Goal: Transaction & Acquisition: Purchase product/service

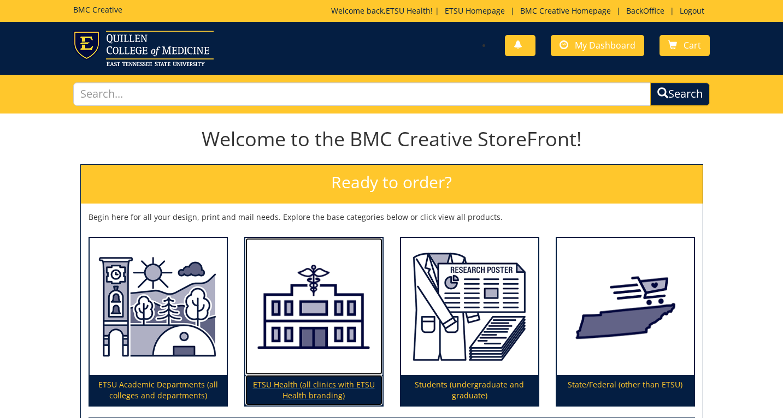
click at [302, 353] on img at bounding box center [313, 307] width 137 height 138
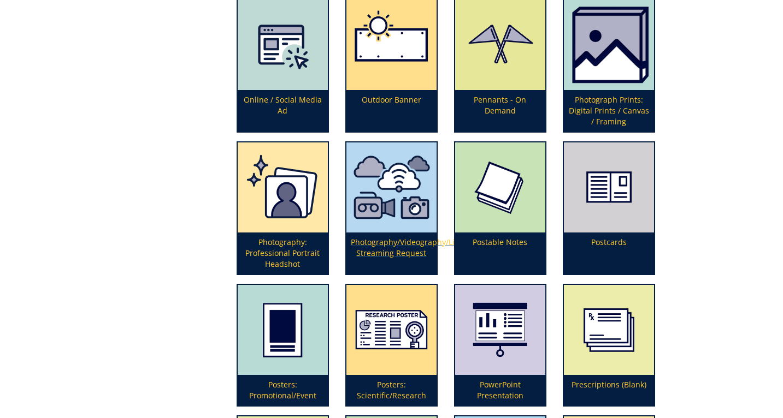
scroll to position [2261, 0]
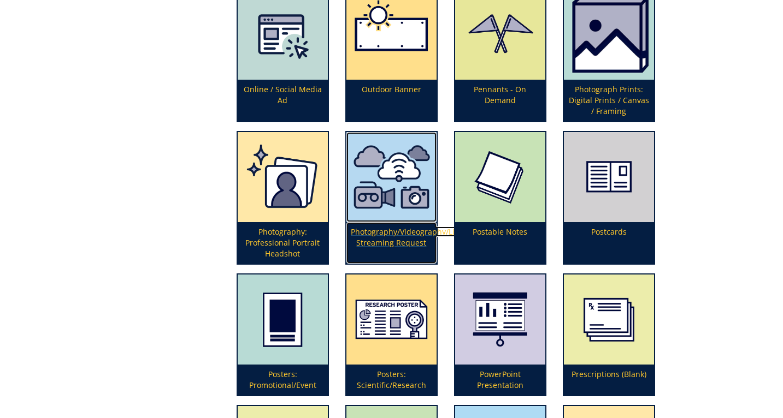
click at [384, 242] on p "Photography/Videography/Live Streaming Request" at bounding box center [391, 243] width 90 height 42
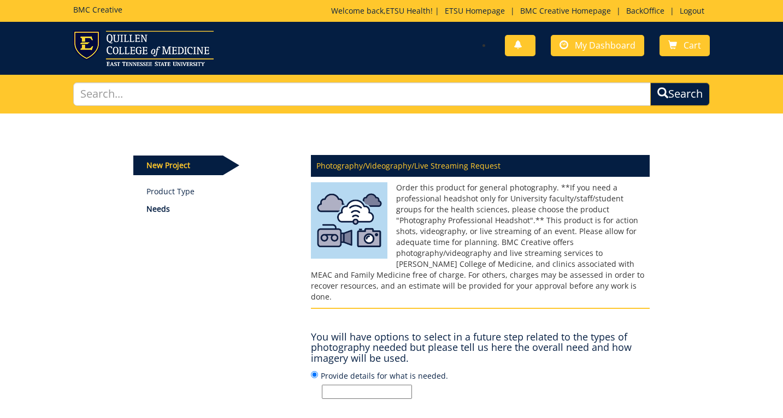
click at [371, 385] on input "Provide details for what is needed." at bounding box center [367, 392] width 90 height 14
click at [384, 385] on input "ETSU Health New Provider Marketing Shoot - Dr. Alora Ricker" at bounding box center [367, 392] width 90 height 14
click at [379, 385] on input "ETSU Health New Provider Marketing Photo/Video Shoot - Dr. Alora Ricker" at bounding box center [367, 392] width 90 height 14
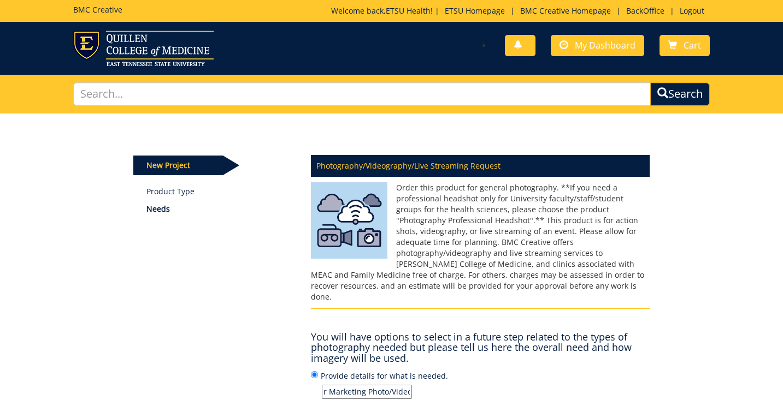
click at [379, 385] on input "ETSU Health New Provider Marketing Photo/Video Shoot - Dr. Alora Ricker" at bounding box center [367, 392] width 90 height 14
type input "ETSU Health New Provider Marketing Photo/Video Shoot - [PERSON_NAME][MEDICAL_DA…"
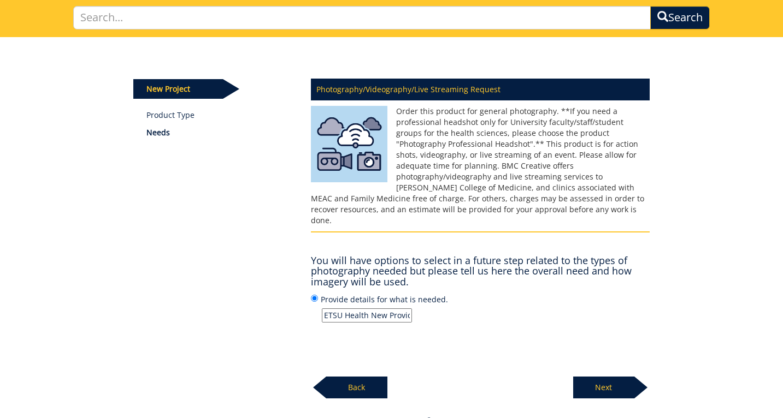
scroll to position [80, 0]
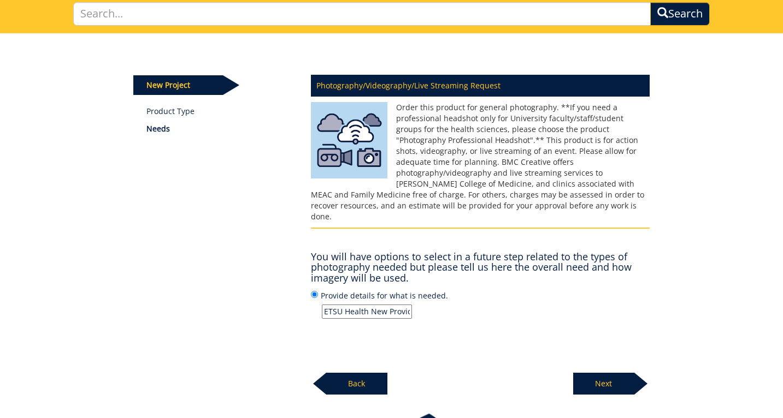
click at [594, 373] on p "Next" at bounding box center [603, 384] width 61 height 22
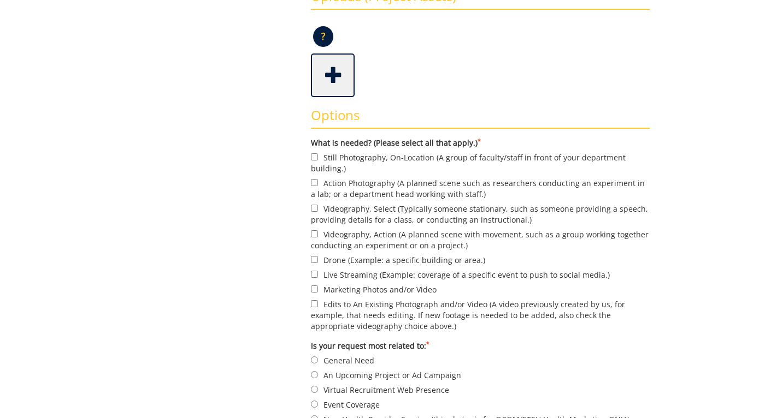
scroll to position [293, 0]
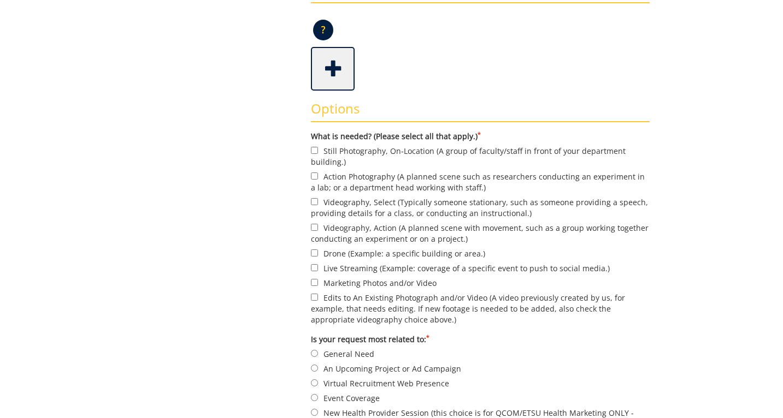
click at [382, 155] on label "Still Photography, On-Location (A group of faculty/staff in front of your depar…" at bounding box center [480, 156] width 339 height 23
click at [318, 154] on input "Still Photography, On-Location (A group of faculty/staff in front of your depar…" at bounding box center [314, 150] width 7 height 7
checkbox input "true"
click at [380, 179] on label "Action Photography (A planned scene such as researchers conducting an experimen…" at bounding box center [480, 181] width 339 height 23
click at [318, 179] on input "Action Photography (A planned scene such as researchers conducting an experimen…" at bounding box center [314, 176] width 7 height 7
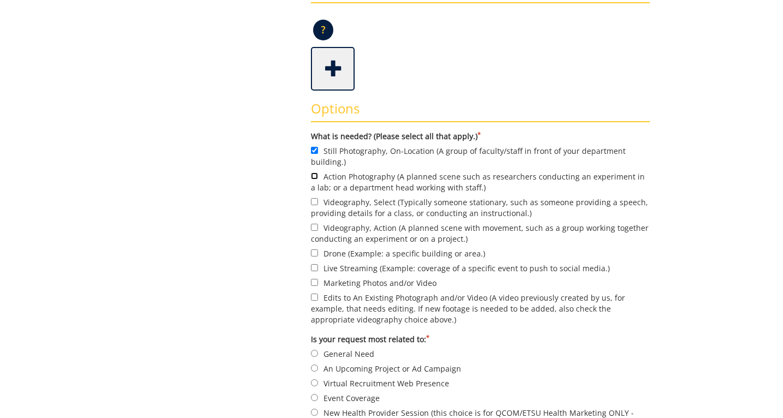
checkbox input "true"
click at [386, 208] on label "Videography, Select (Typically someone stationary, such as someone providing a …" at bounding box center [480, 207] width 339 height 23
click at [318, 205] on input "Videography, Select (Typically someone stationary, such as someone providing a …" at bounding box center [314, 201] width 7 height 7
checkbox input "true"
click at [371, 281] on label "Marketing Photos and/or Video" at bounding box center [480, 283] width 339 height 12
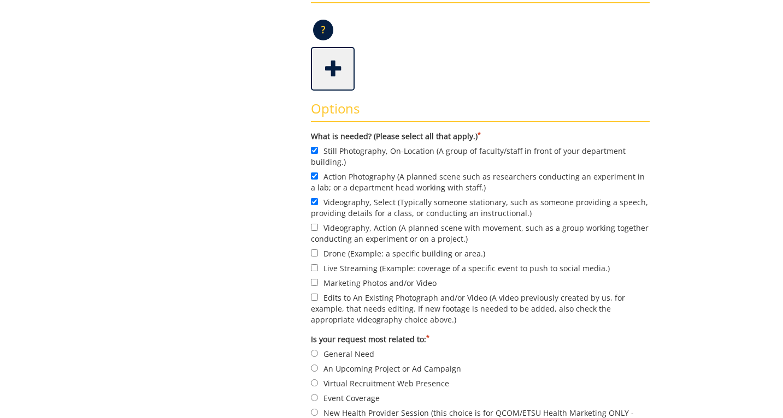
click at [318, 281] on input "Marketing Photos and/or Video" at bounding box center [314, 282] width 7 height 7
checkbox input "true"
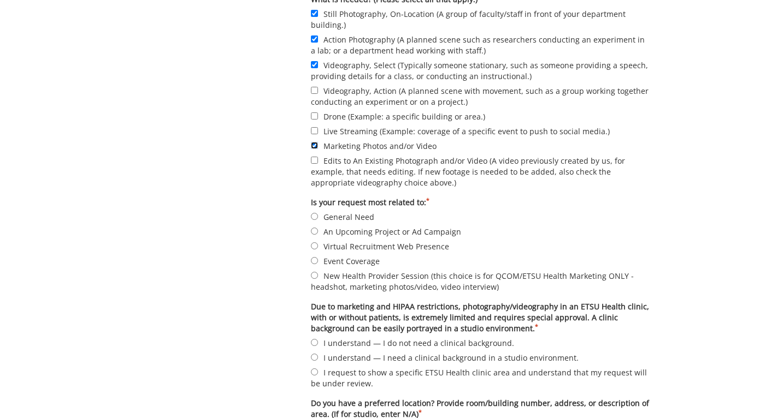
scroll to position [431, 0]
click at [346, 279] on label "New Health Provider Session (this choice is for QCOM/ETSU Health Marketing ONLY…" at bounding box center [480, 280] width 339 height 23
click at [318, 279] on input "New Health Provider Session (this choice is for QCOM/ETSU Health Marketing ONLY…" at bounding box center [314, 274] width 7 height 7
radio input "true"
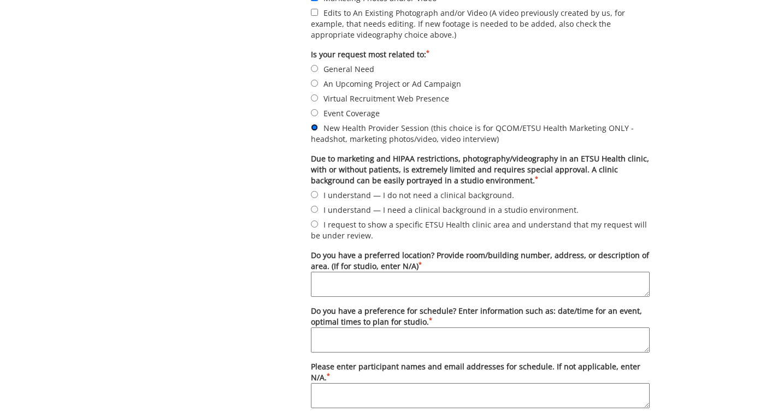
scroll to position [599, 0]
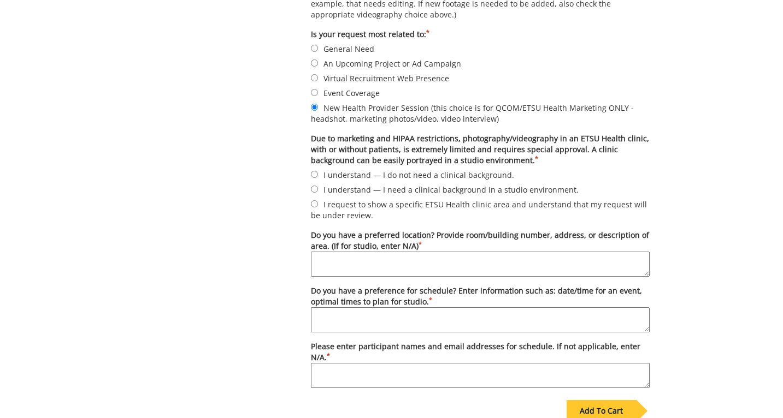
click at [394, 188] on label "I understand — I need a clinical background in a studio environment." at bounding box center [480, 190] width 339 height 12
click at [318, 188] on input "I understand — I need a clinical background in a studio environment." at bounding box center [314, 189] width 7 height 7
radio input "true"
click at [347, 262] on textarea "Do you have a preferred location? Provide room/building number, address, or des…" at bounding box center [480, 264] width 339 height 25
click at [315, 259] on textarea "Bishop Hall" at bounding box center [480, 264] width 339 height 25
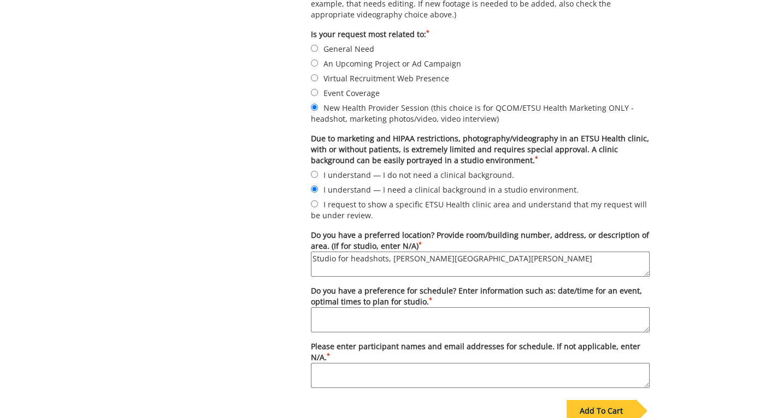
click at [439, 261] on textarea "Studio for headshots, Bishop Hall" at bounding box center [480, 264] width 339 height 25
type textarea "Studio for headshots, Bishop Hall for marketing pics/video. Desiree is scheduli…"
click at [334, 318] on textarea "Do you have a preference for schedule? Enter information such as: date/time for…" at bounding box center [480, 319] width 339 height 25
drag, startPoint x: 612, startPoint y: 264, endPoint x: 525, endPoint y: 255, distance: 86.8
click at [525, 255] on textarea "Studio for headshots, Bishop Hall for marketing pics/video. Desiree is scheduli…" at bounding box center [480, 264] width 339 height 25
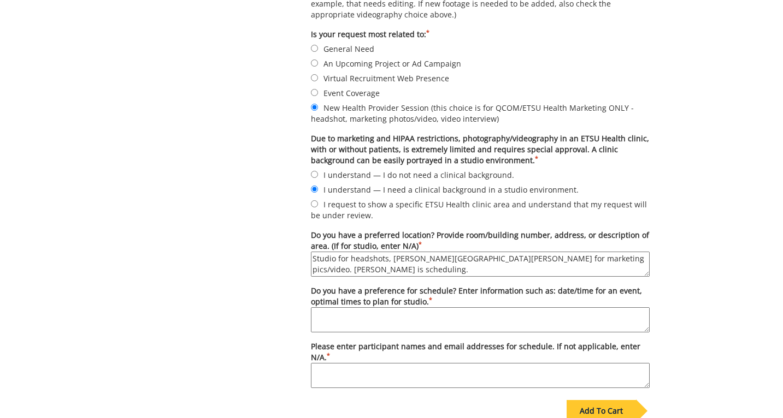
click at [434, 307] on textarea "Do you have a preference for schedule? Enter information such as: date/time for…" at bounding box center [480, 319] width 339 height 25
paste textarea "Desiree is scheduling."
type textarea "Desiree is scheduling."
click at [410, 369] on textarea "Please enter participant names and email addresses for schedule. If not applica…" at bounding box center [480, 375] width 339 height 25
paste textarea "Desiree is scheduling."
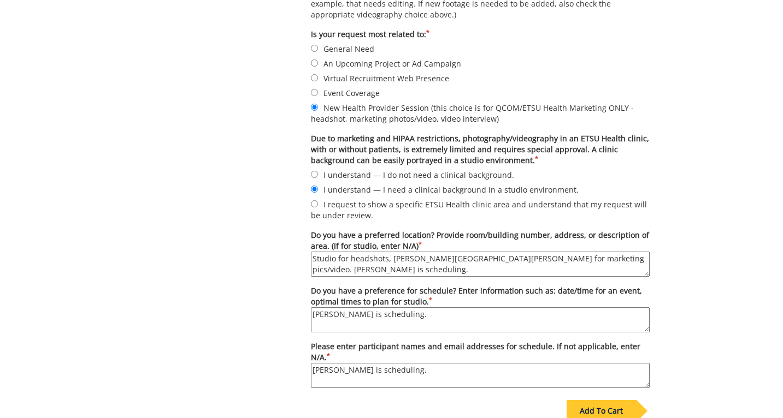
type textarea "Desiree is scheduling."
drag, startPoint x: 311, startPoint y: 259, endPoint x: 622, endPoint y: 261, distance: 310.2
click at [622, 261] on textarea "Studio for headshots, Bishop Hall for marketing pics/video. Desiree is scheduli…" at bounding box center [480, 264] width 339 height 25
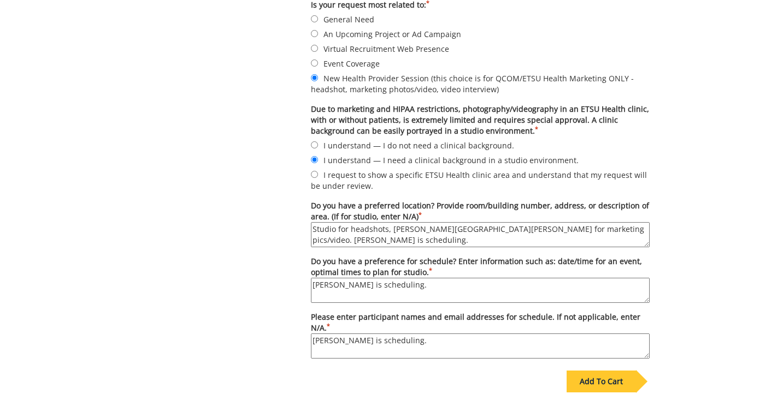
scroll to position [646, 0]
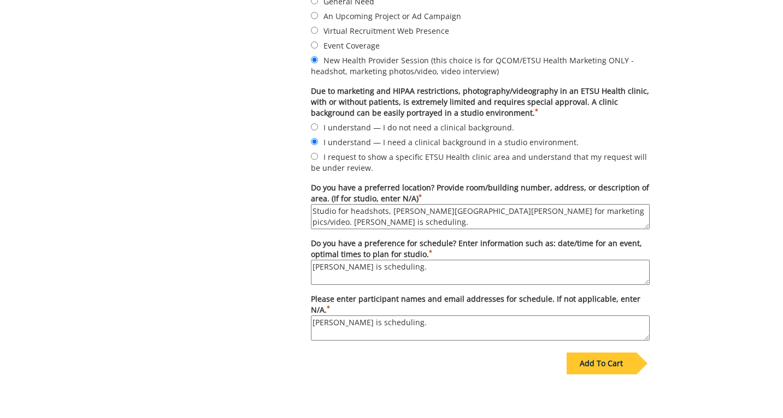
click at [596, 366] on div "Add To Cart" at bounding box center [600, 364] width 69 height 22
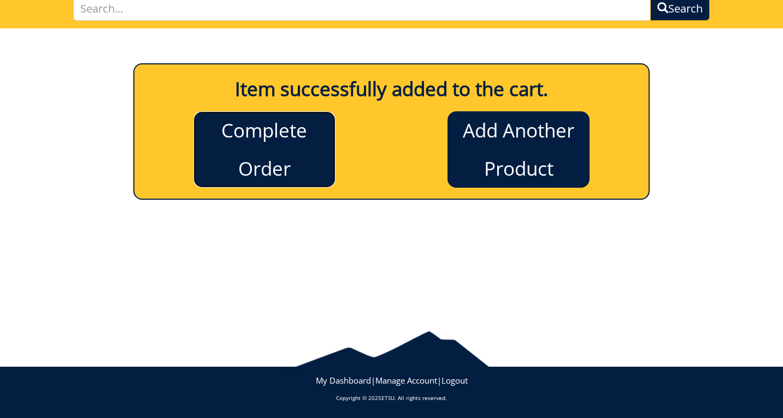
click at [293, 163] on link "Complete Order" at bounding box center [264, 149] width 142 height 76
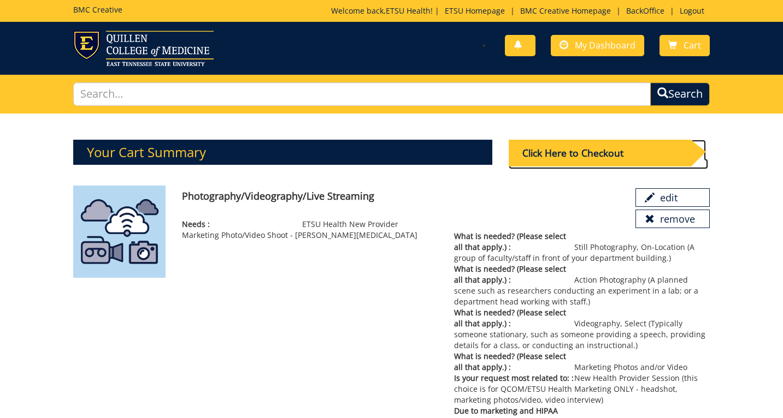
click at [591, 148] on div "Click Here to Checkout" at bounding box center [599, 153] width 182 height 27
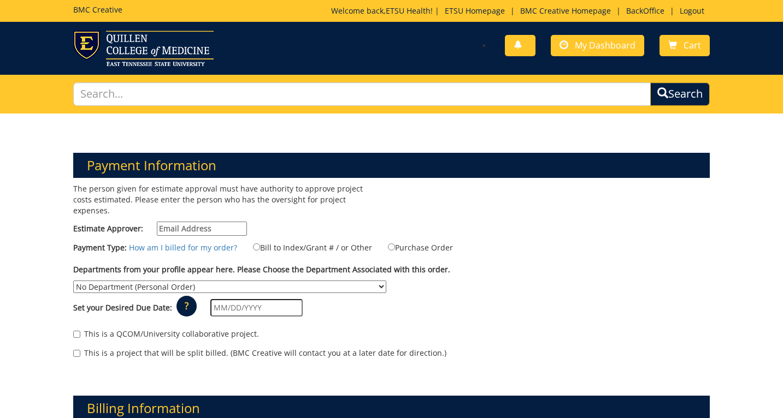
click at [191, 222] on input "Estimate Approver:" at bounding box center [202, 229] width 90 height 14
type input "n/a"
click at [309, 241] on label "Bill to Index/Grant # / or Other" at bounding box center [305, 247] width 133 height 12
click at [260, 244] on input "Bill to Index/Grant # / or Other" at bounding box center [256, 247] width 7 height 7
radio input "true"
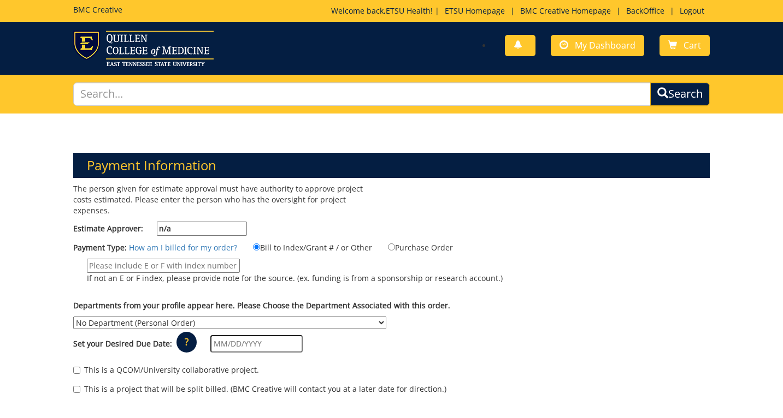
click at [161, 259] on input "If not an E or F index, please provide note for the source. (ex. funding is fro…" at bounding box center [163, 266] width 153 height 14
type input "n/a"
click at [153, 317] on select "No Department (Personal Order) Academic Affairs COM Anatomy and Cell Biology Bi…" at bounding box center [229, 323] width 313 height 13
select select "215"
click at [73, 317] on select "No Department (Personal Order) Academic Affairs COM Anatomy and Cell Biology Bi…" at bounding box center [229, 323] width 313 height 13
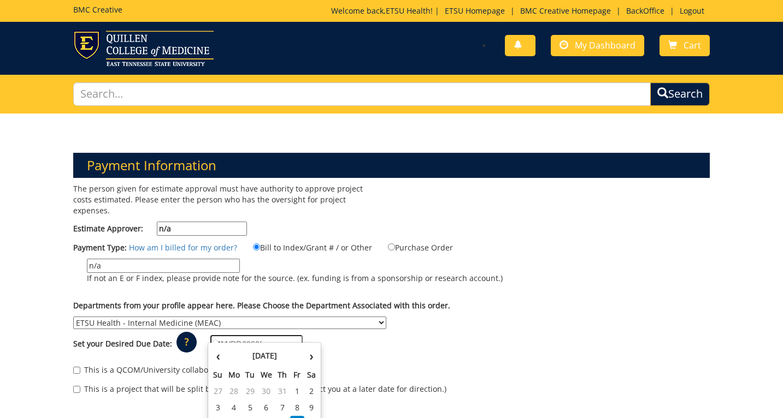
click at [268, 335] on input "text" at bounding box center [256, 343] width 92 height 17
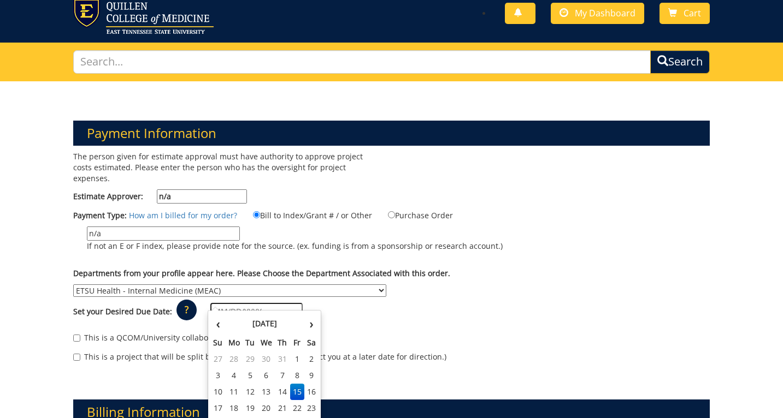
scroll to position [47, 0]
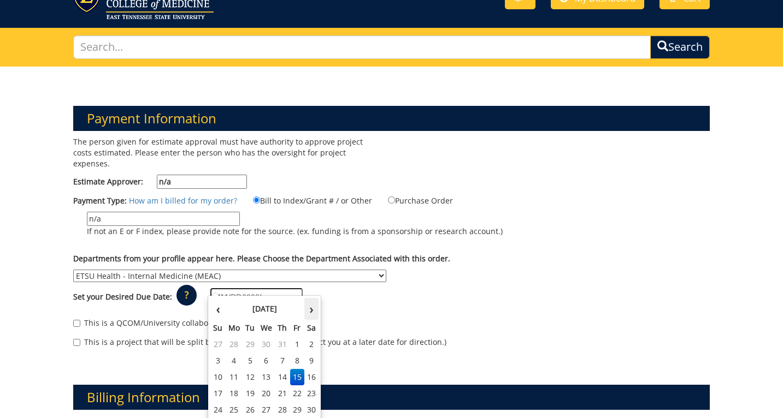
click at [310, 310] on th "›" at bounding box center [311, 309] width 14 height 22
click at [234, 409] on td "29" at bounding box center [233, 410] width 17 height 16
type input "[DATE]"
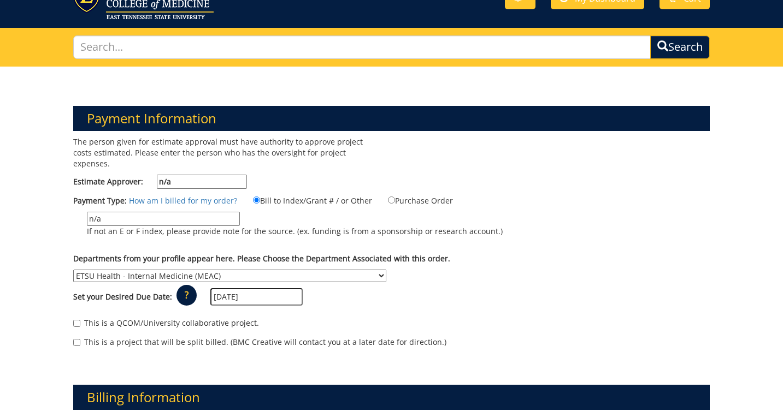
click at [392, 312] on div "This is a QCOM/University collaborative project. This is a project that will be…" at bounding box center [391, 335] width 652 height 46
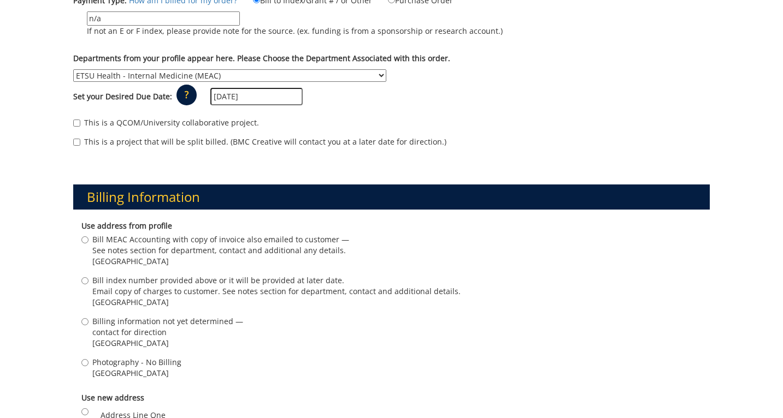
scroll to position [251, 0]
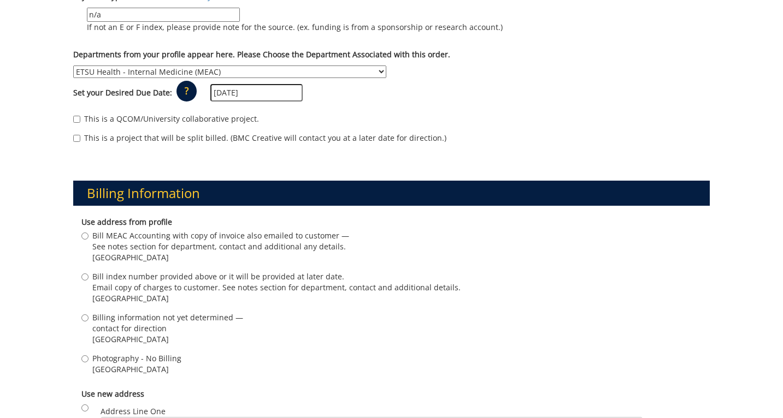
click at [135, 364] on span "[GEOGRAPHIC_DATA]" at bounding box center [136, 369] width 89 height 11
click at [88, 356] on input "Photography - No Billing [GEOGRAPHIC_DATA]" at bounding box center [84, 359] width 7 height 7
radio input "true"
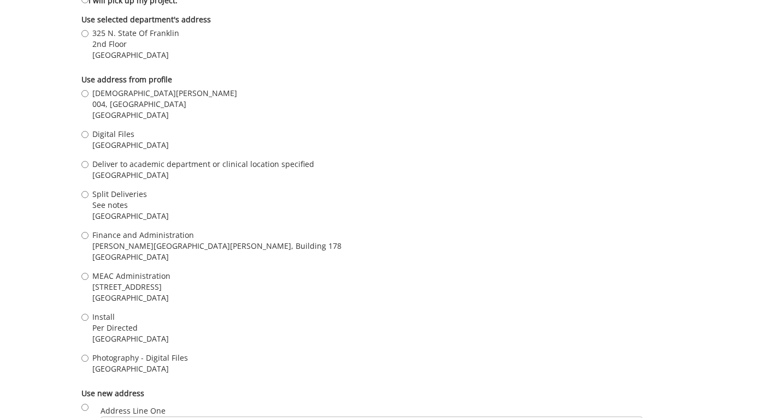
click at [131, 353] on span "Photography - Digital Files" at bounding box center [140, 358] width 96 height 11
click at [88, 355] on input "Photography - Digital Files [GEOGRAPHIC_DATA]" at bounding box center [84, 358] width 7 height 7
radio input "true"
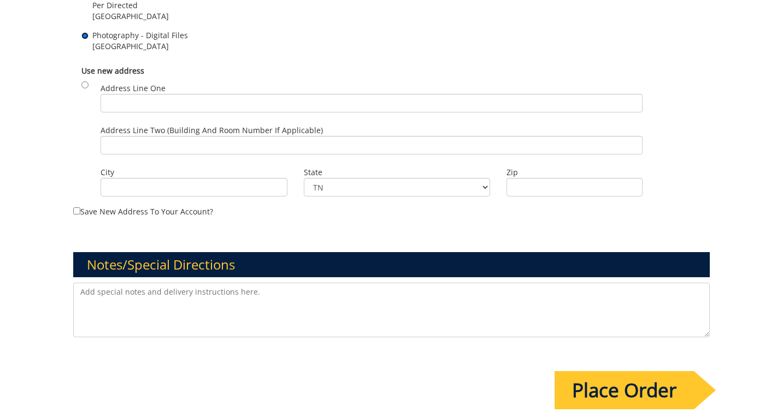
scroll to position [1188, 0]
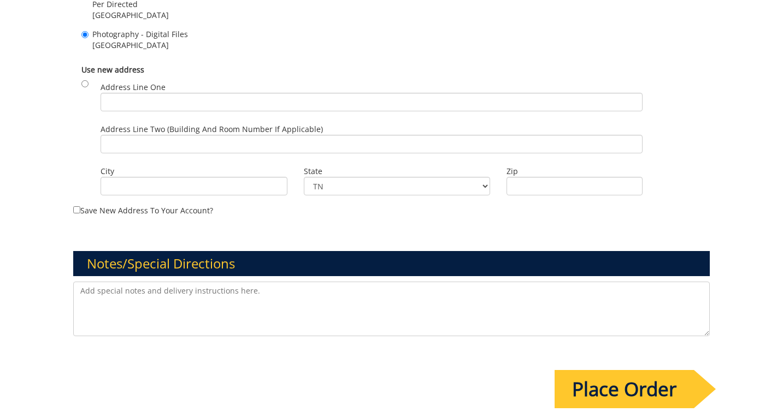
click at [168, 285] on textarea at bounding box center [391, 309] width 636 height 55
paste textarea "ETSU Health/QCOM dual-branded"
type textarea "ETSU Health/QCOM dual-branded"
click at [132, 289] on textarea at bounding box center [391, 309] width 636 height 55
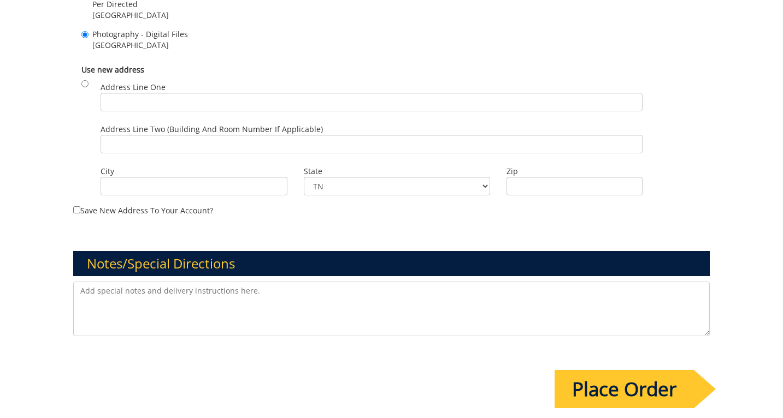
paste textarea "ETSU Health New Provider Marketing Photo/Video Shoot - [PERSON_NAME][MEDICAL_DA…"
click at [359, 282] on textarea "ETSU Health New Provider Marketing Photo/Video Shoot - [PERSON_NAME][MEDICAL_DA…" at bounding box center [391, 309] width 636 height 55
click at [132, 282] on textarea "ETSU Health New Provider Marketing Photo/Video Shoot - [PERSON_NAME][MEDICAL_DA…" at bounding box center [391, 309] width 636 height 55
click at [147, 282] on textarea "ETSU Health new Provider Marketing Photo/Video Shoot - [PERSON_NAME][MEDICAL_DA…" at bounding box center [391, 309] width 636 height 55
click at [180, 282] on textarea "ETSU Health new provider Marketing Photo/Video Shoot - [PERSON_NAME][MEDICAL_DA…" at bounding box center [391, 309] width 636 height 55
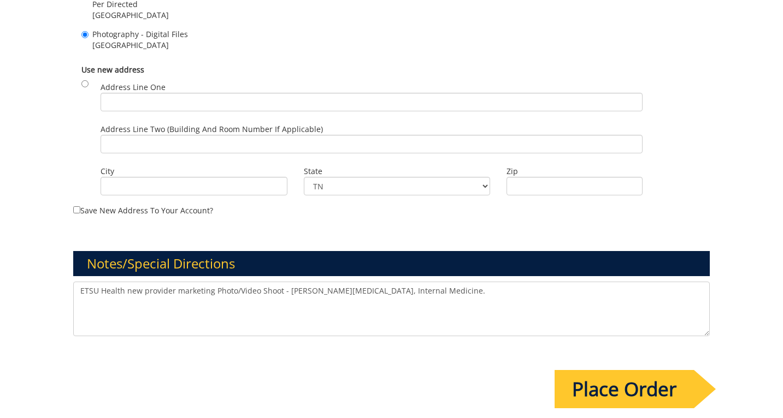
click at [218, 282] on textarea "ETSU Health new provider marketing Photo/Video Shoot - [PERSON_NAME][MEDICAL_DA…" at bounding box center [391, 309] width 636 height 55
click at [240, 282] on textarea "ETSU Health new provider marketing photo/Video Shoot - [PERSON_NAME][MEDICAL_DA…" at bounding box center [391, 309] width 636 height 55
click at [262, 282] on textarea "ETSU Health new provider marketing photo/video Shoot - [PERSON_NAME][MEDICAL_DA…" at bounding box center [391, 309] width 636 height 55
click at [282, 282] on textarea "ETSU Health new provider marketing photo/video shoot - [PERSON_NAME][MEDICAL_DA…" at bounding box center [391, 309] width 636 height 55
click at [350, 282] on textarea "ETSU Health new provider marketing photo/video shoot for [PERSON_NAME][MEDICAL_…" at bounding box center [391, 309] width 636 height 55
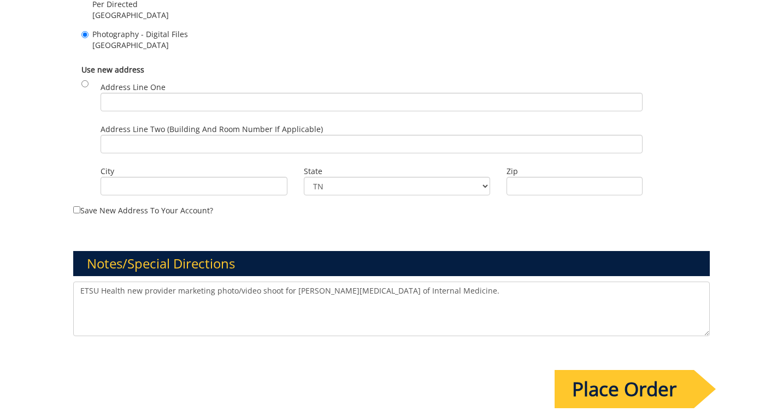
type textarea "ETSU Health new provider marketing photo/video shoot for [PERSON_NAME][MEDICAL_…"
click at [617, 386] on input "Place Order" at bounding box center [623, 389] width 139 height 38
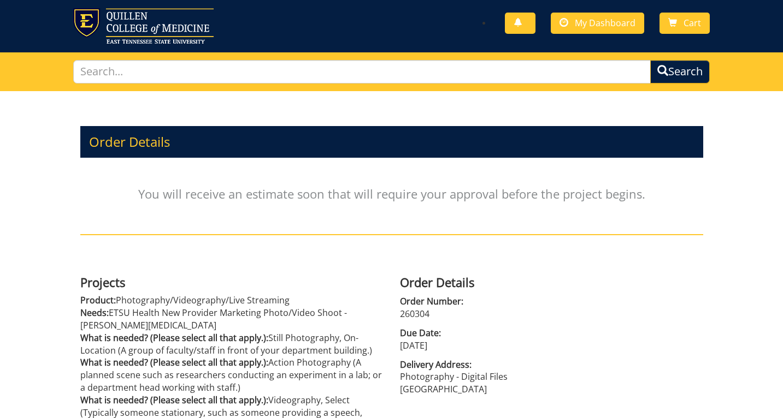
scroll to position [30, 0]
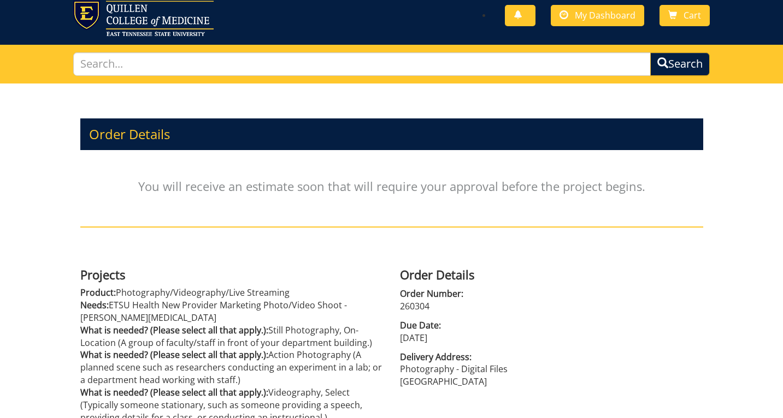
click at [422, 309] on p "260304" at bounding box center [551, 306] width 303 height 13
copy p "260304"
